Goal: Transaction & Acquisition: Purchase product/service

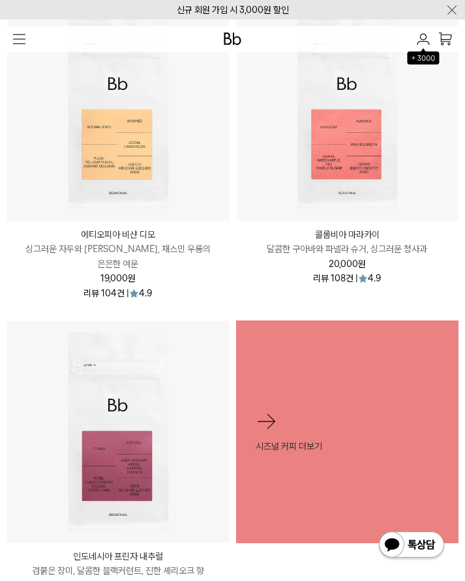
scroll to position [652, 0]
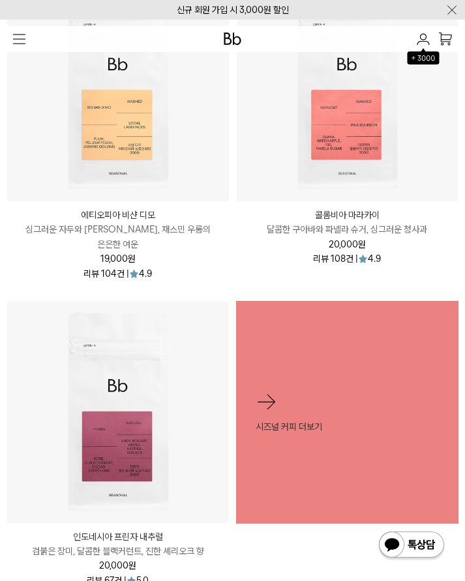
click at [315, 154] on img at bounding box center [348, 91] width 222 height 222
